Goal: Information Seeking & Learning: Learn about a topic

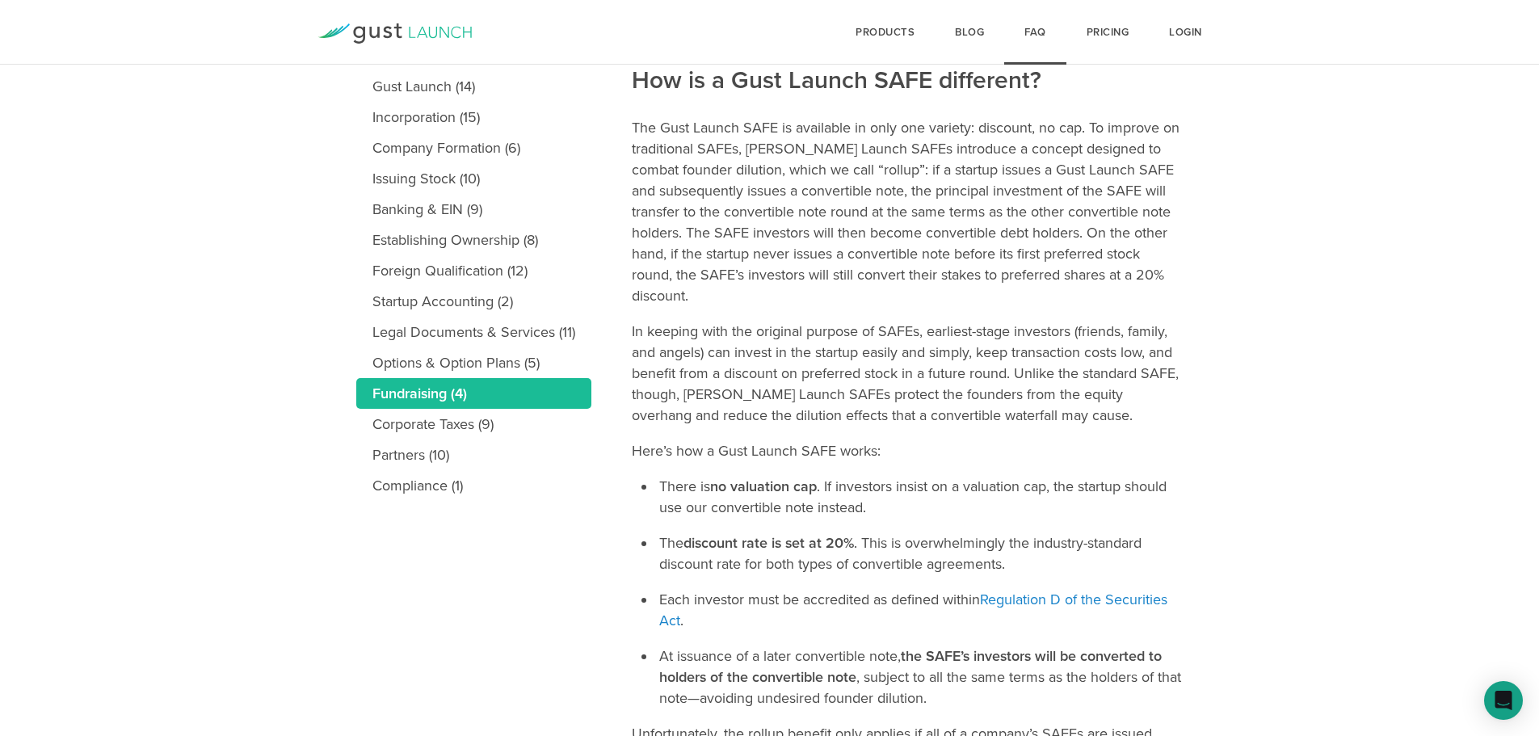
scroll to position [404, 0]
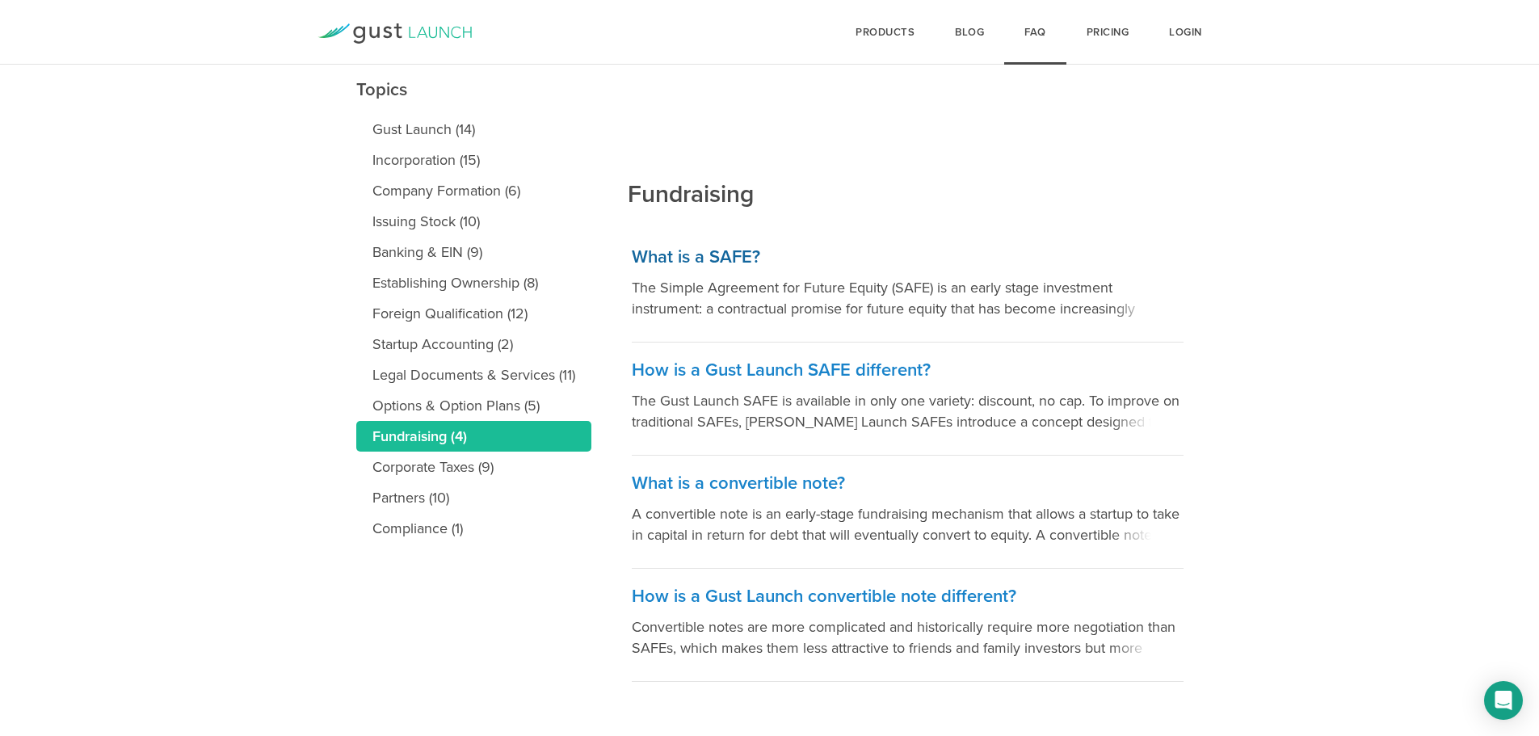
scroll to position [191, 0]
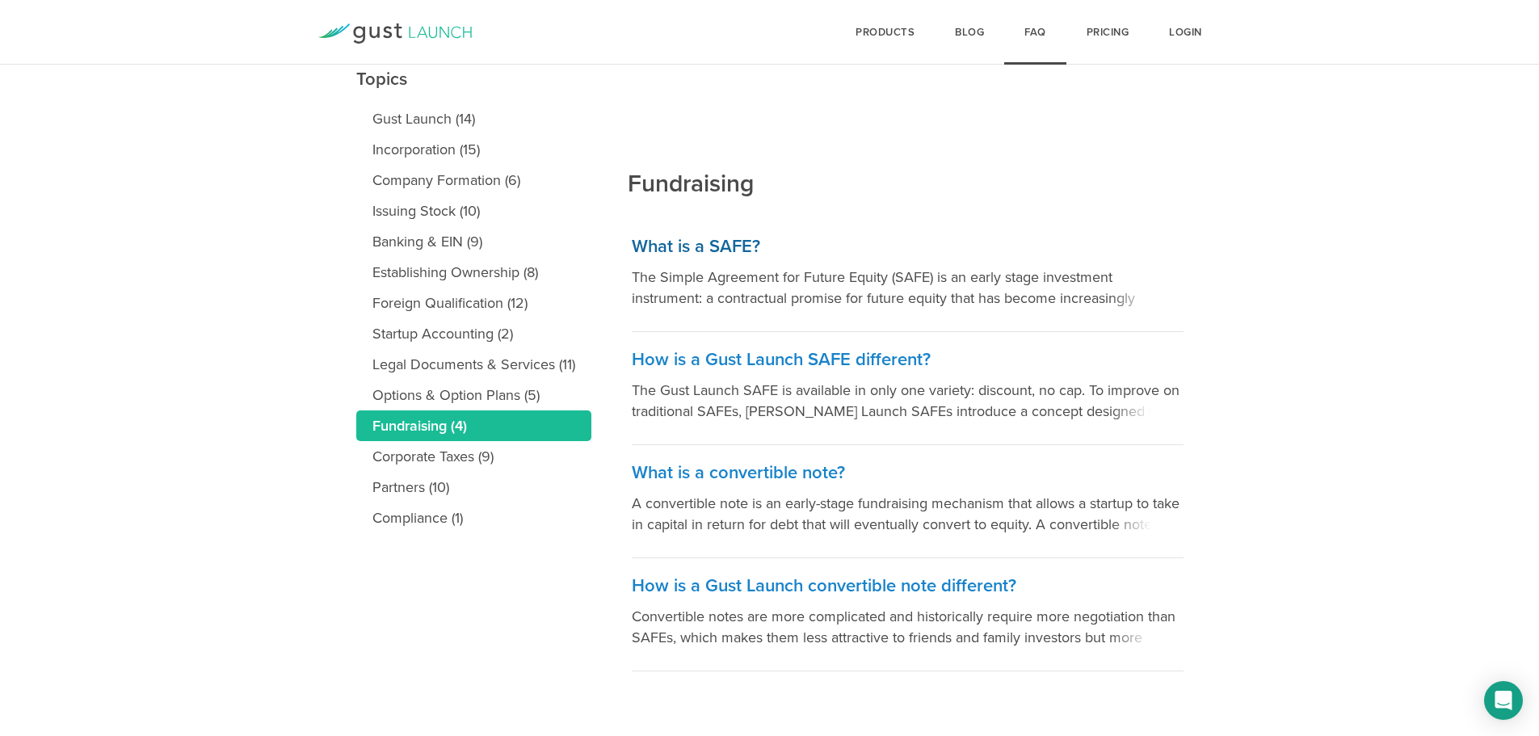
click at [739, 279] on p "The Simple Agreement for Future Equity (SAFE) is an early stage investment inst…" at bounding box center [908, 288] width 552 height 42
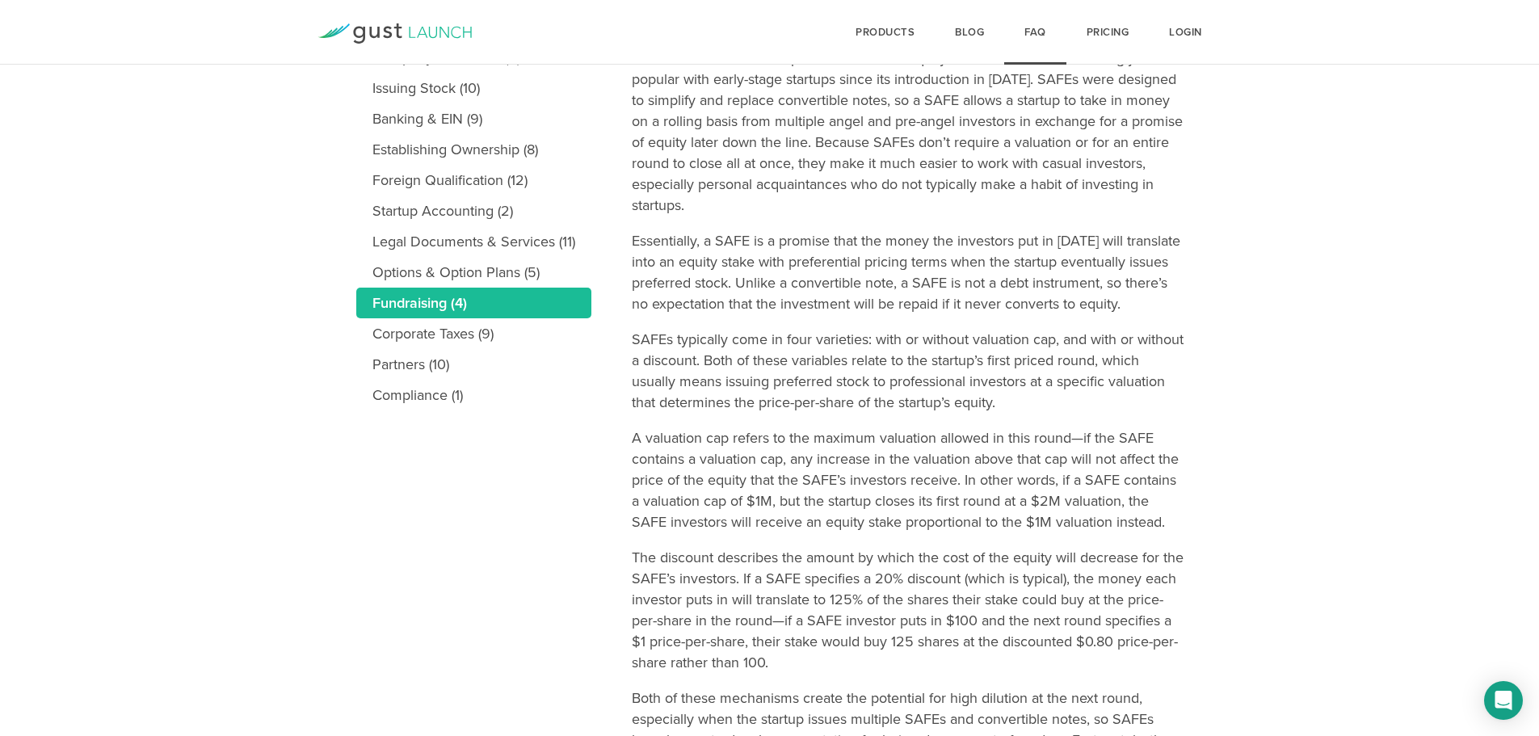
scroll to position [515, 0]
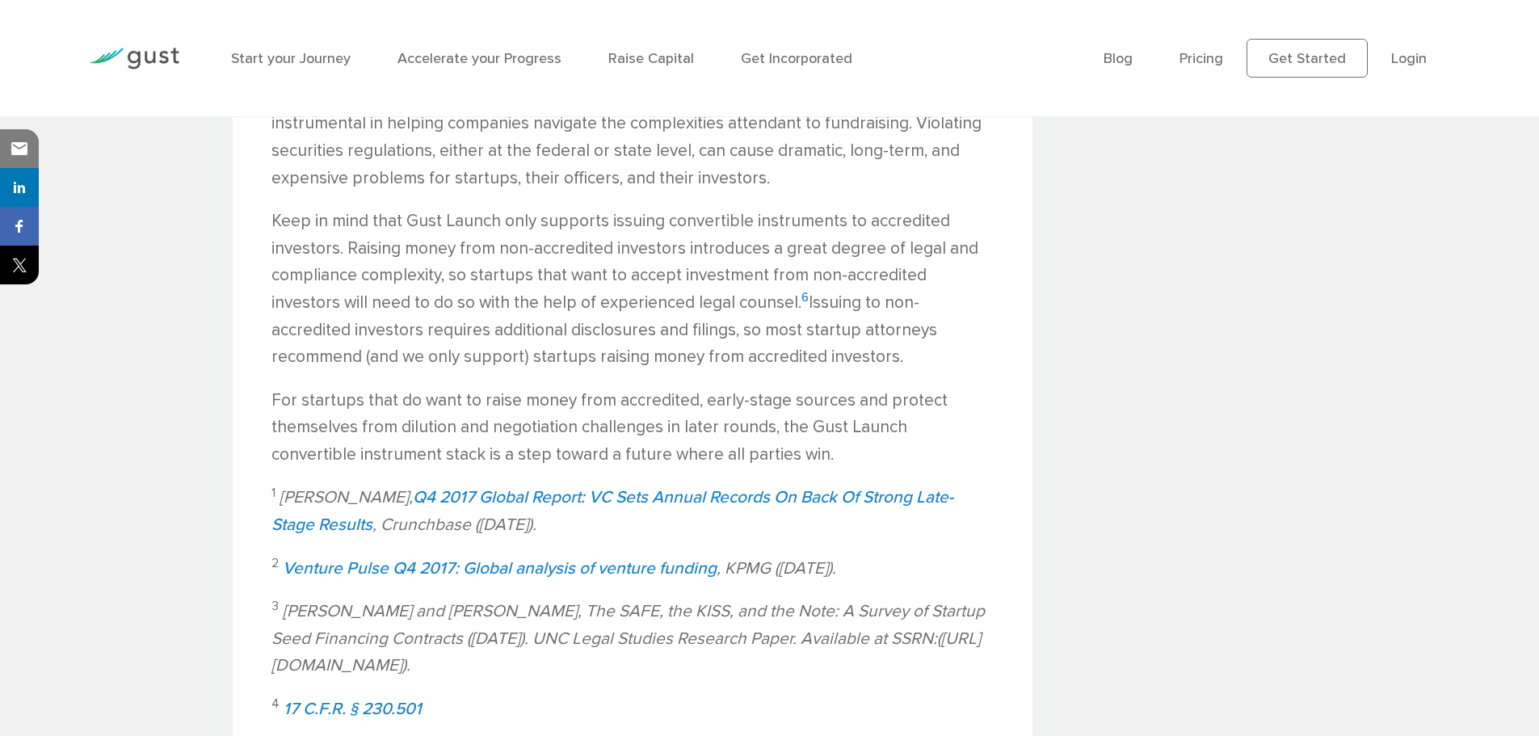
scroll to position [5333, 0]
